Goal: Transaction & Acquisition: Purchase product/service

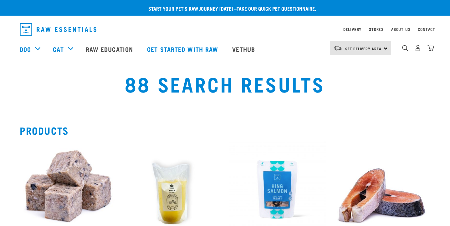
click at [53, 88] on div "88 Search Results" at bounding box center [225, 89] width 442 height 40
click at [403, 48] on img "dropdown navigation" at bounding box center [405, 48] width 6 height 6
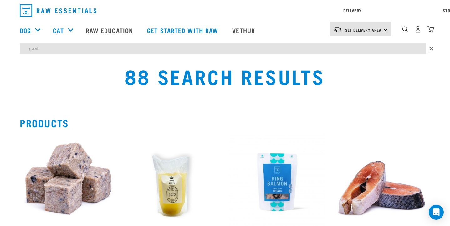
type input "goat"
click at [53, 48] on input "goat" at bounding box center [223, 48] width 406 height 11
click at [40, 50] on input "goat" at bounding box center [223, 48] width 406 height 11
click at [36, 50] on input "goat" at bounding box center [223, 48] width 406 height 11
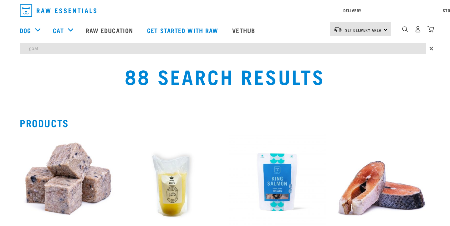
click at [36, 50] on input "goat" at bounding box center [223, 48] width 406 height 11
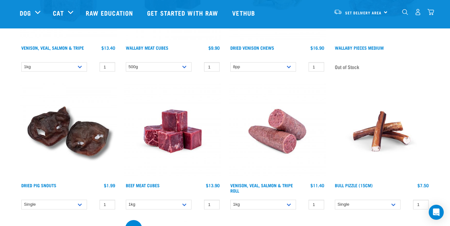
scroll to position [1253, 0]
click at [377, 133] on img at bounding box center [381, 131] width 97 height 97
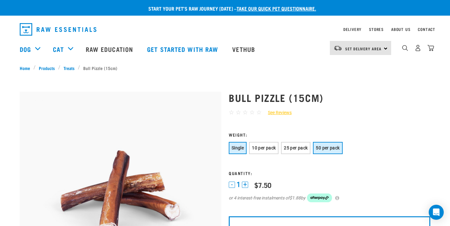
click at [341, 150] on button "50 per pack" at bounding box center [327, 148] width 29 height 12
click at [306, 145] on span "25 per pack" at bounding box center [296, 147] width 24 height 5
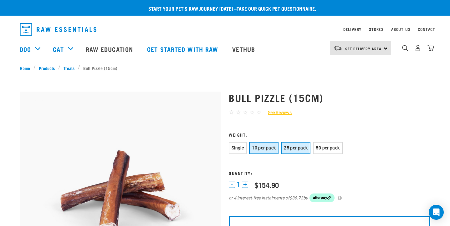
click at [272, 148] on span "10 per pack" at bounding box center [264, 147] width 24 height 5
click at [235, 148] on span "Single" at bounding box center [237, 147] width 12 height 5
